Goal: Task Accomplishment & Management: Manage account settings

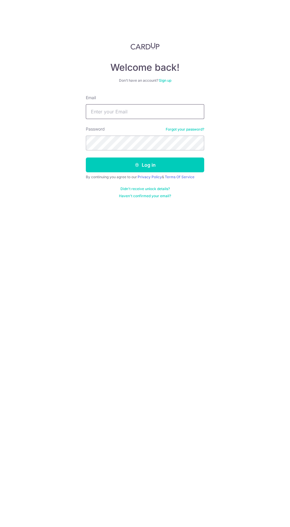
click at [100, 112] on input "Email" at bounding box center [145, 111] width 118 height 15
type input "Kuanboone@yahoo.com"
click at [86, 158] on button "Log in" at bounding box center [145, 165] width 118 height 15
click at [125, 166] on button "Log in" at bounding box center [145, 165] width 118 height 15
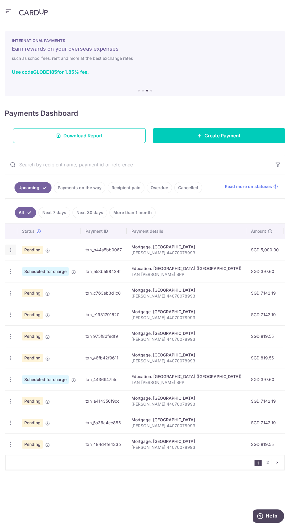
click at [10, 248] on icon "button" at bounding box center [11, 250] width 6 height 6
click at [41, 278] on span "Cancel payment" at bounding box center [43, 280] width 40 height 7
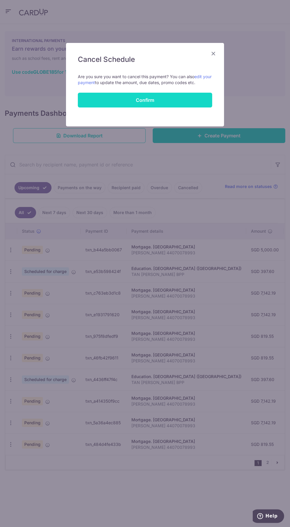
click at [108, 103] on button "Confirm" at bounding box center [145, 100] width 134 height 15
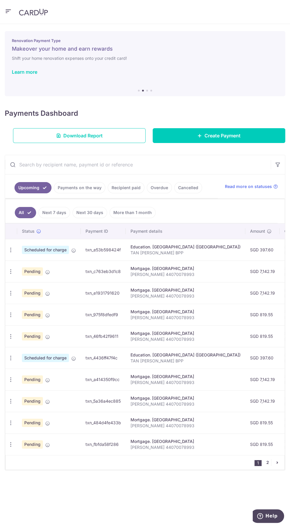
click at [271, 463] on link "2" at bounding box center [267, 462] width 7 height 7
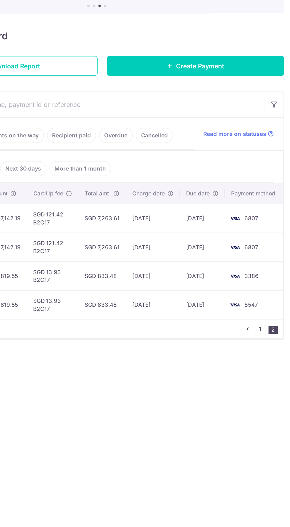
click at [268, 331] on link "1" at bounding box center [267, 332] width 7 height 7
